Goal: Task Accomplishment & Management: Use online tool/utility

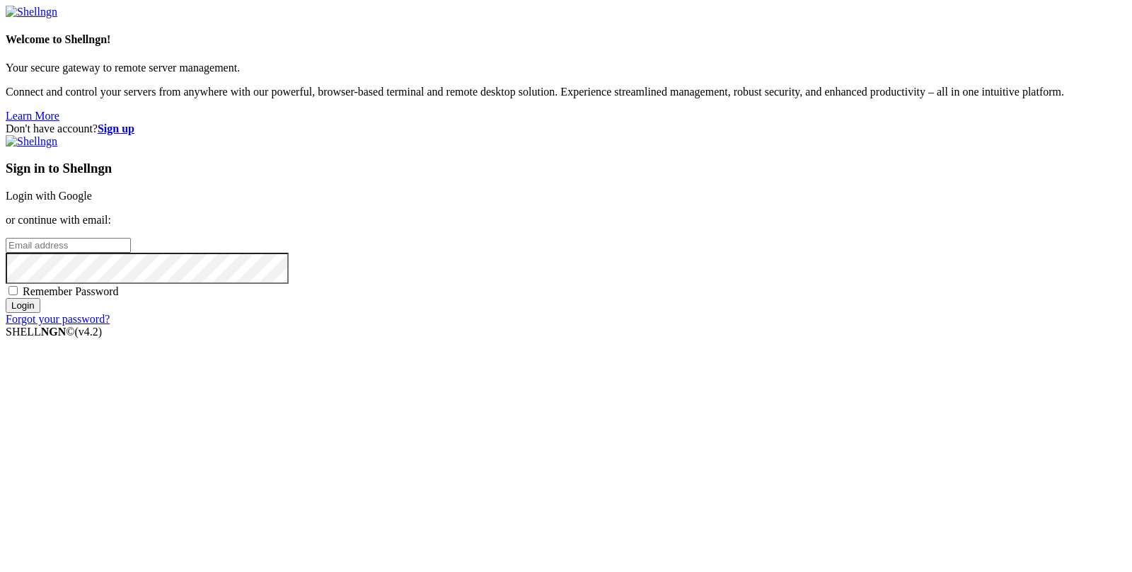
click at [651, 184] on div "Sign in to Shellngn Login with Google or continue with email: Remember Password…" at bounding box center [566, 230] width 1121 height 190
click at [92, 197] on link "Login with Google" at bounding box center [49, 196] width 86 height 12
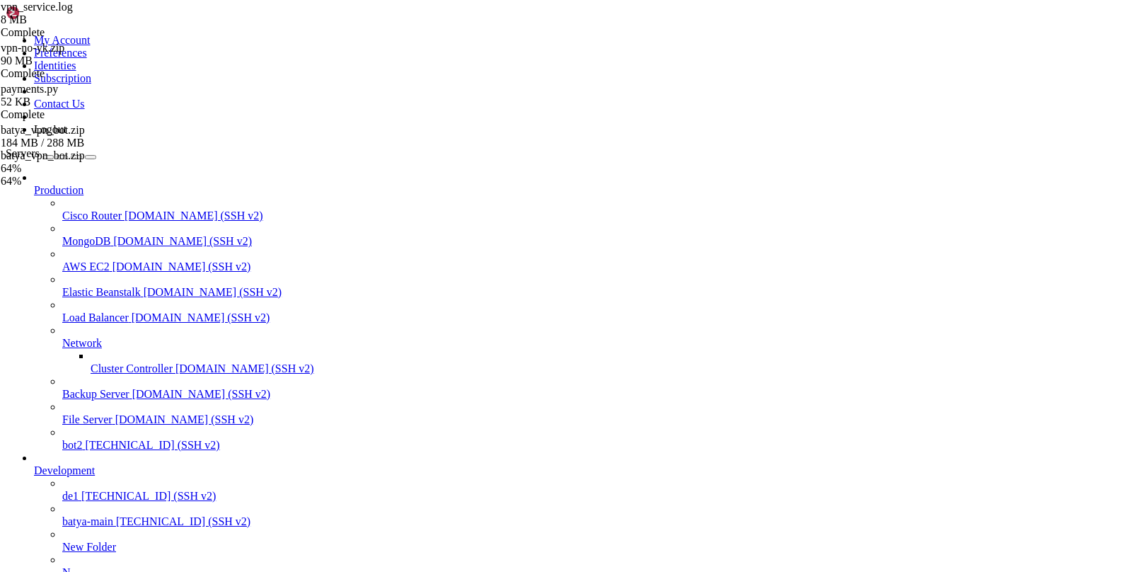
click at [1024, 390] on div "vpn_service.log 8 MB Complete vpn-no-yk.zip 90 MB Complete payments.py 52 KB Co…" at bounding box center [566, 286] width 1132 height 572
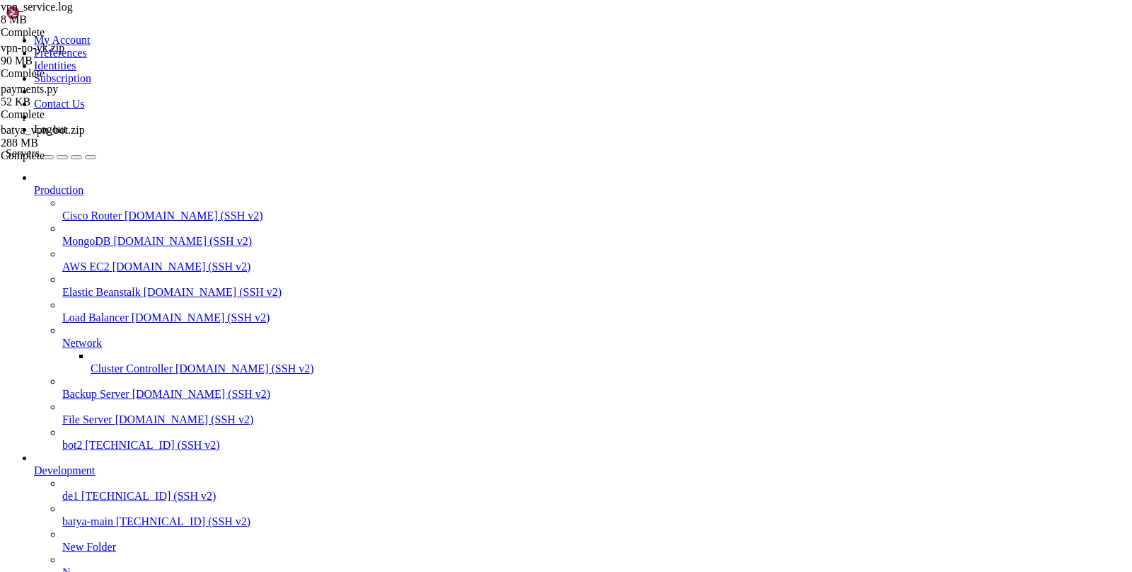
type input "/var/service/batya_vpn_bot/handlers"
